Goal: Use online tool/utility: Utilize a website feature to perform a specific function

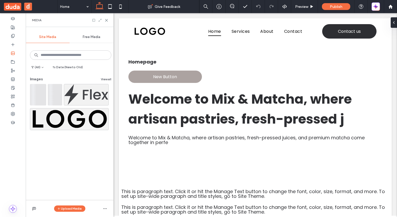
click at [90, 41] on div "Free Media" at bounding box center [92, 37] width 44 height 12
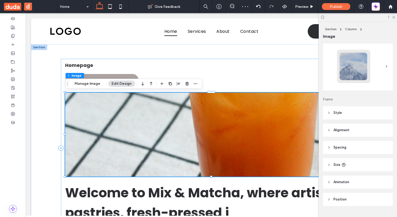
scroll to position [24, 0]
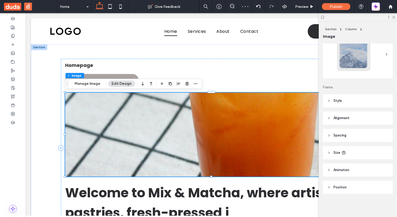
click at [328, 187] on icon at bounding box center [329, 188] width 4 height 4
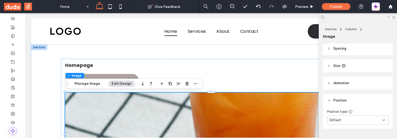
scroll to position [124, 0]
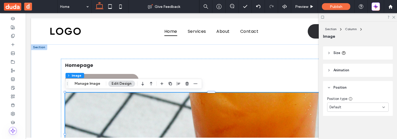
click at [350, 107] on div "Default" at bounding box center [355, 107] width 53 height 5
click at [344, 60] on div "Fixed" at bounding box center [357, 61] width 61 height 9
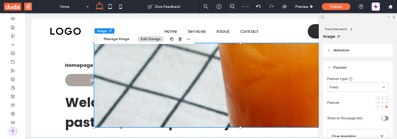
scroll to position [142, 0]
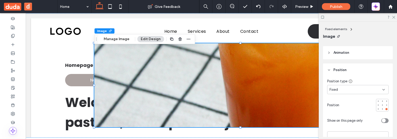
click at [357, 88] on div "Fixed" at bounding box center [355, 89] width 53 height 5
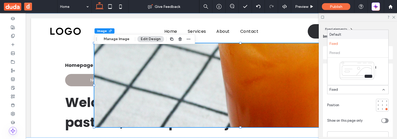
click at [384, 107] on div at bounding box center [382, 105] width 13 height 13
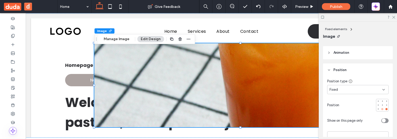
click at [383, 109] on div at bounding box center [382, 109] width 4 height 4
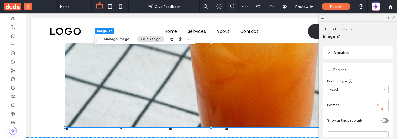
click at [379, 104] on div at bounding box center [378, 105] width 4 height 4
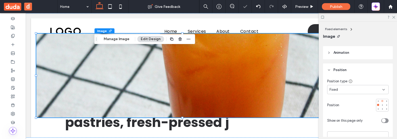
click at [383, 101] on div at bounding box center [382, 101] width 4 height 4
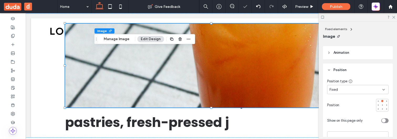
click at [360, 89] on div "Fixed" at bounding box center [355, 89] width 53 height 5
click at [356, 99] on div "Default" at bounding box center [357, 98] width 61 height 9
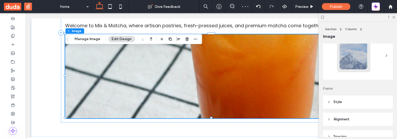
scroll to position [0, 0]
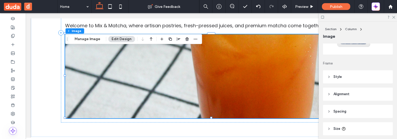
click at [347, 94] on span "Alignment" at bounding box center [341, 94] width 16 height 5
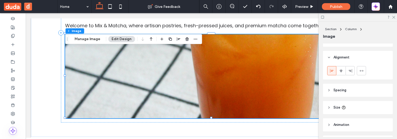
scroll to position [98, 0]
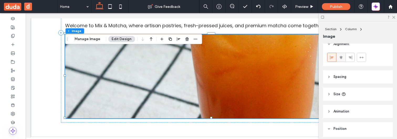
click at [341, 59] on icon at bounding box center [341, 57] width 4 height 4
click at [349, 58] on icon at bounding box center [350, 57] width 4 height 4
click at [330, 73] on header "Spacing" at bounding box center [358, 76] width 70 height 13
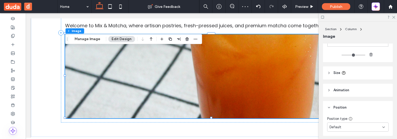
scroll to position [197, 0]
click at [329, 67] on header "Size" at bounding box center [358, 69] width 70 height 13
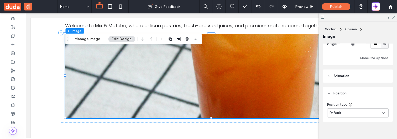
scroll to position [273, 0]
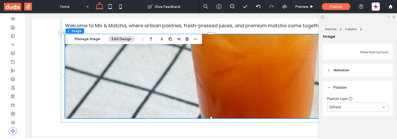
click at [329, 67] on header "Animation" at bounding box center [358, 70] width 70 height 13
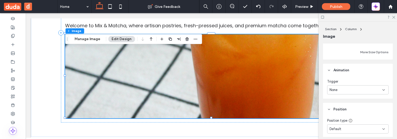
scroll to position [295, 0]
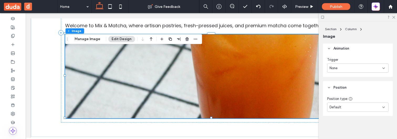
click at [336, 69] on span "None" at bounding box center [333, 68] width 8 height 5
click at [340, 88] on span "Entrance" at bounding box center [336, 86] width 14 height 5
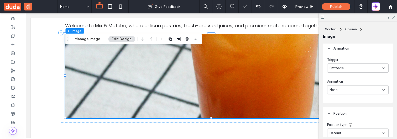
click at [341, 90] on div "None" at bounding box center [355, 89] width 53 height 5
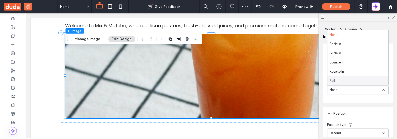
click at [341, 82] on div "Roll In" at bounding box center [357, 80] width 61 height 9
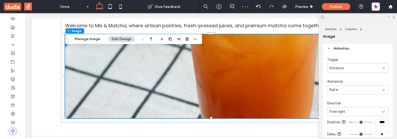
click at [359, 66] on div "Entrance" at bounding box center [355, 68] width 53 height 5
click at [344, 79] on div "None" at bounding box center [357, 77] width 61 height 9
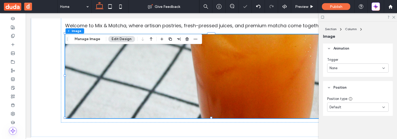
click at [344, 106] on div "Default" at bounding box center [355, 107] width 53 height 5
click at [336, 69] on span "Pinned" at bounding box center [334, 70] width 10 height 5
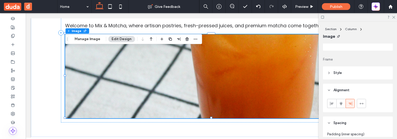
scroll to position [0, 0]
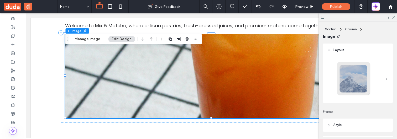
click at [385, 76] on span at bounding box center [386, 79] width 4 height 40
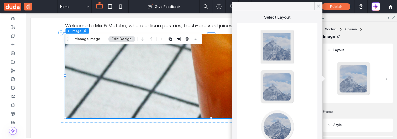
click at [277, 87] on div at bounding box center [277, 87] width 35 height 35
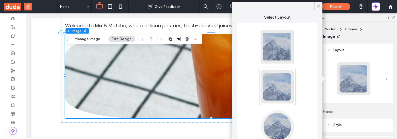
type input "**"
click at [371, 106] on div "Layout Frame Style Cover Full image No repeat Position Do not optimize this ima…" at bounding box center [359, 90] width 73 height 93
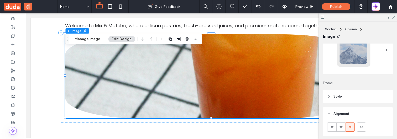
scroll to position [36, 0]
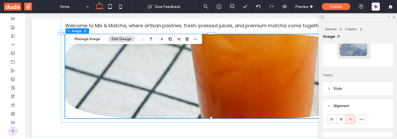
click at [364, 91] on header "Style" at bounding box center [358, 88] width 70 height 13
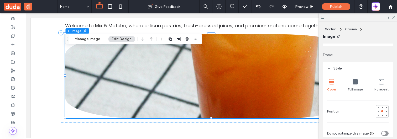
scroll to position [61, 0]
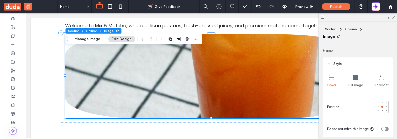
click at [116, 31] on use at bounding box center [117, 30] width 3 height 3
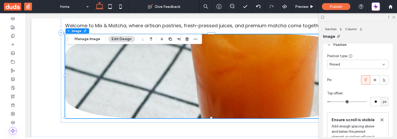
scroll to position [538, 0]
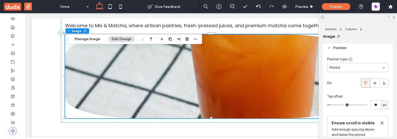
click at [350, 71] on div "Pinned" at bounding box center [357, 67] width 61 height 9
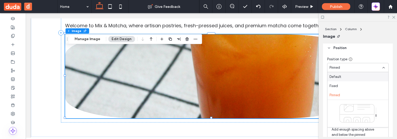
click at [345, 78] on div "Default" at bounding box center [357, 76] width 61 height 9
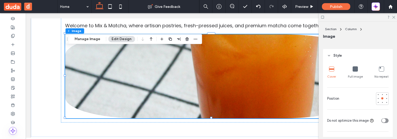
scroll to position [70, 0]
click at [355, 68] on icon at bounding box center [355, 68] width 5 height 5
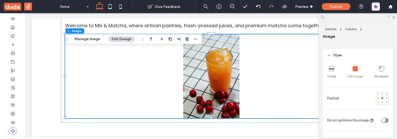
click at [377, 98] on div at bounding box center [378, 98] width 2 height 2
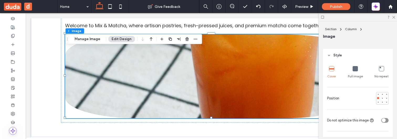
click at [382, 69] on icon at bounding box center [381, 68] width 5 height 5
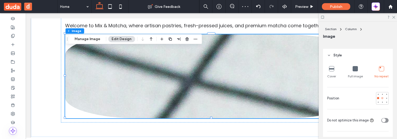
click at [384, 98] on div at bounding box center [382, 98] width 4 height 4
